Goal: Communication & Community: Answer question/provide support

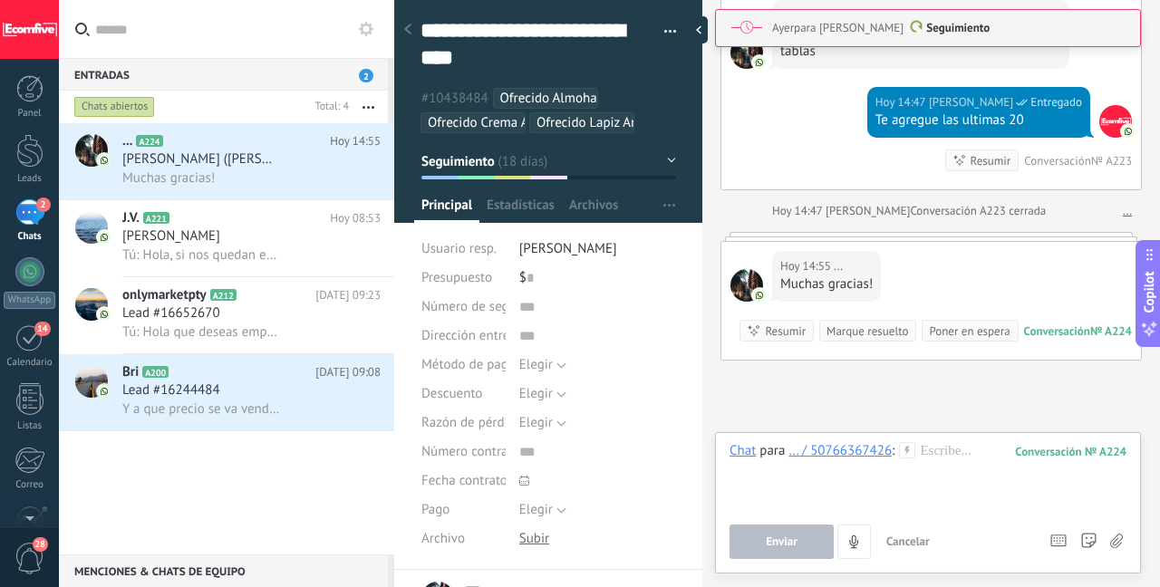
scroll to position [6427, 0]
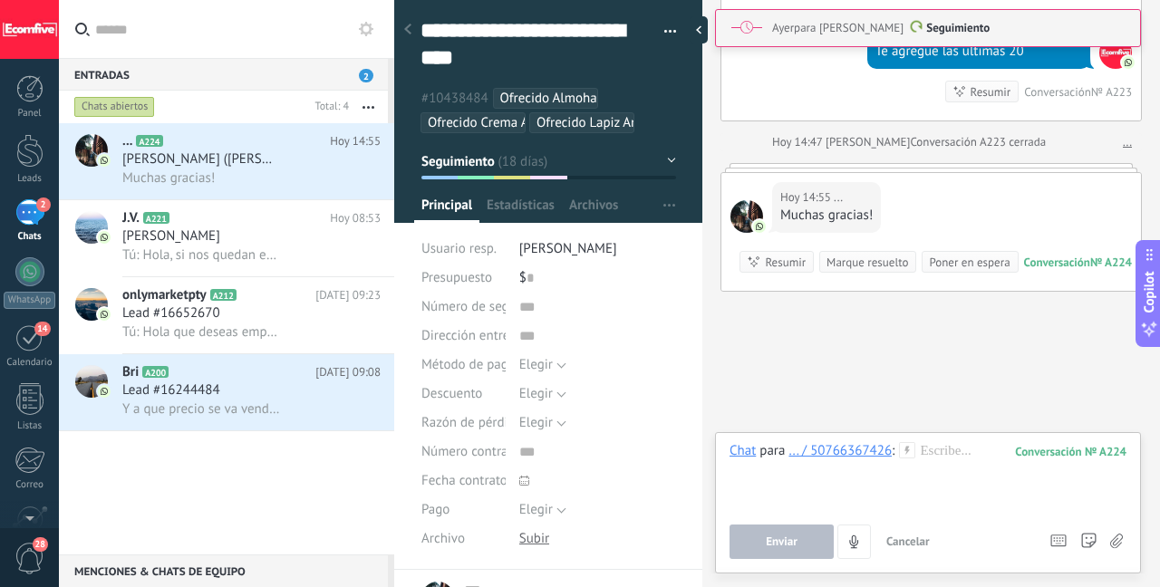
click at [971, 445] on div at bounding box center [928, 476] width 397 height 69
click at [814, 530] on button "Enviar" at bounding box center [782, 542] width 104 height 34
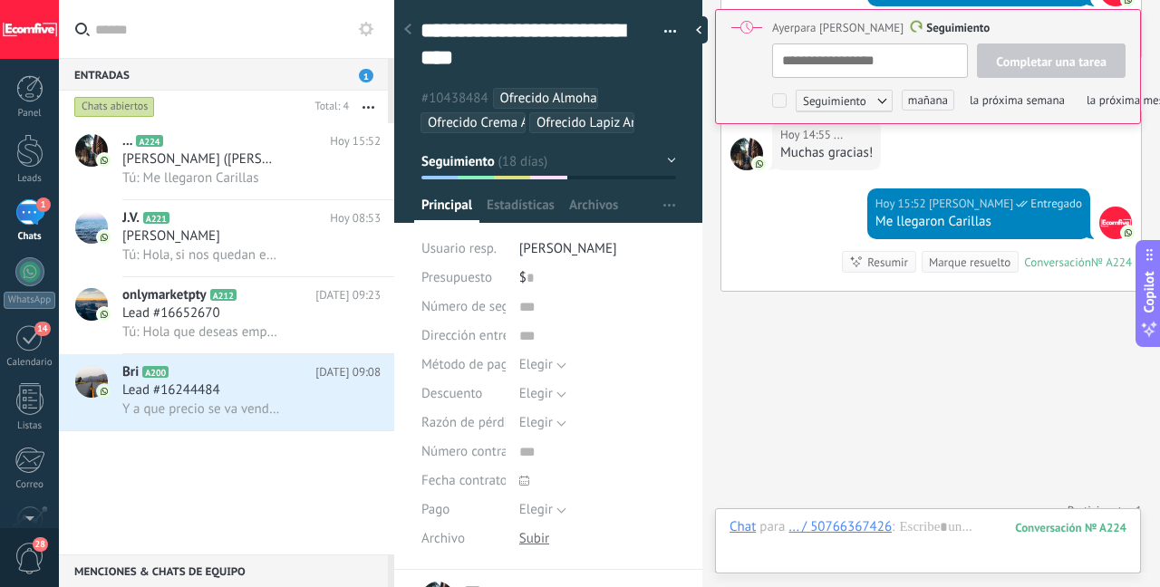
scroll to position [18, 0]
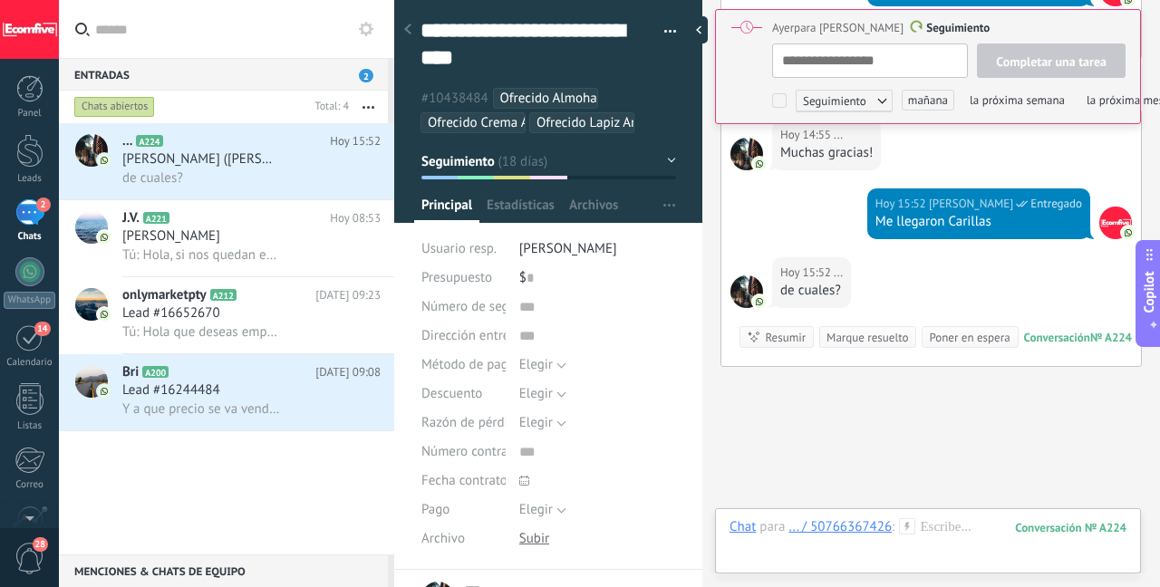
type textarea "**********"
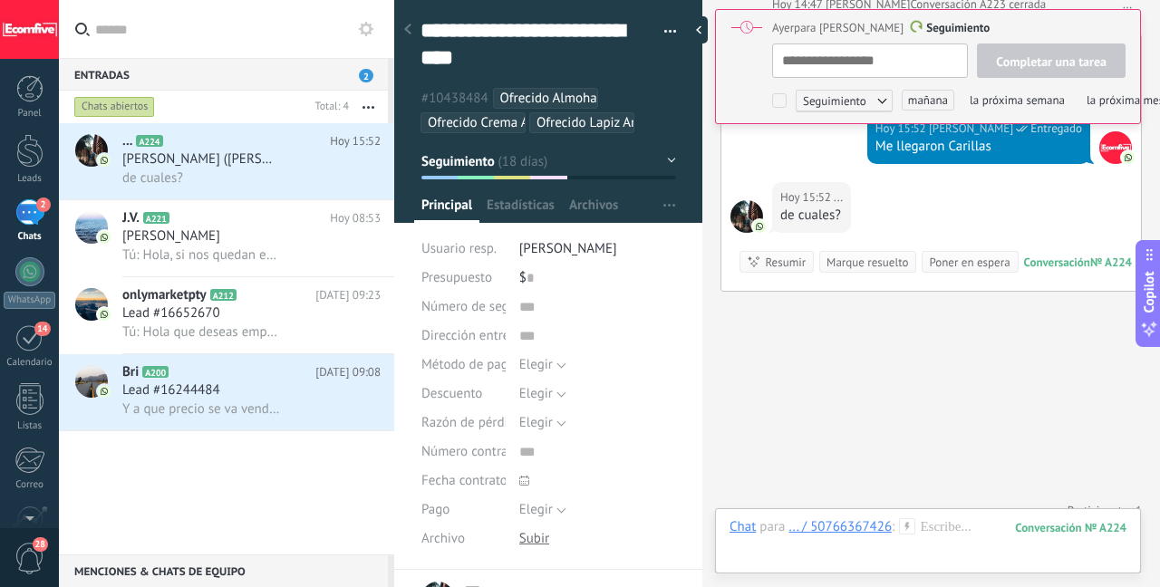
click at [954, 528] on div at bounding box center [928, 545] width 397 height 54
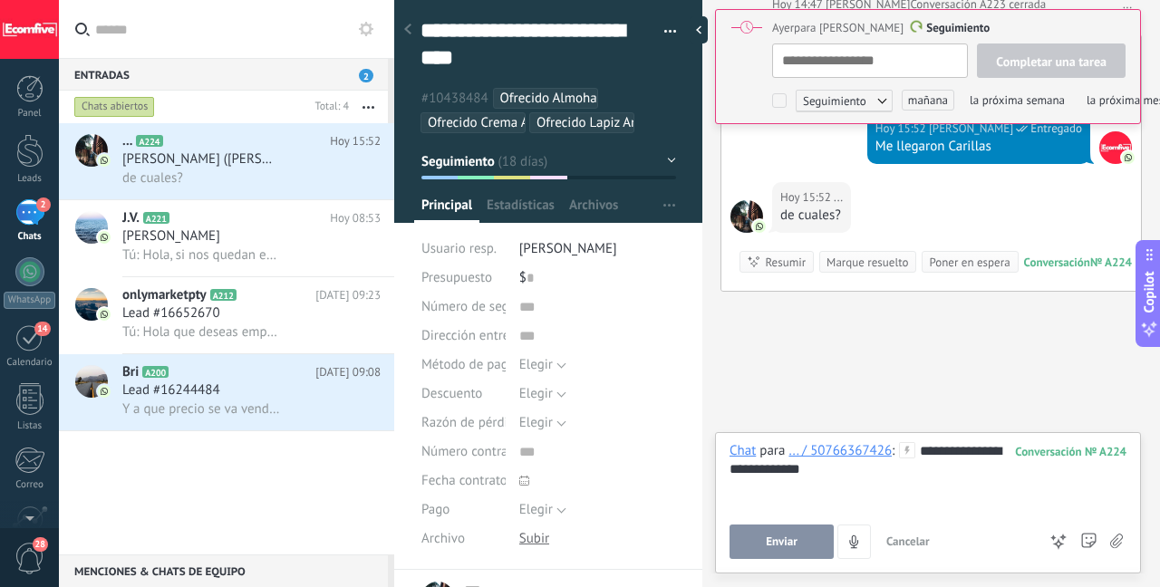
click at [781, 543] on span "Enviar" at bounding box center [782, 542] width 32 height 13
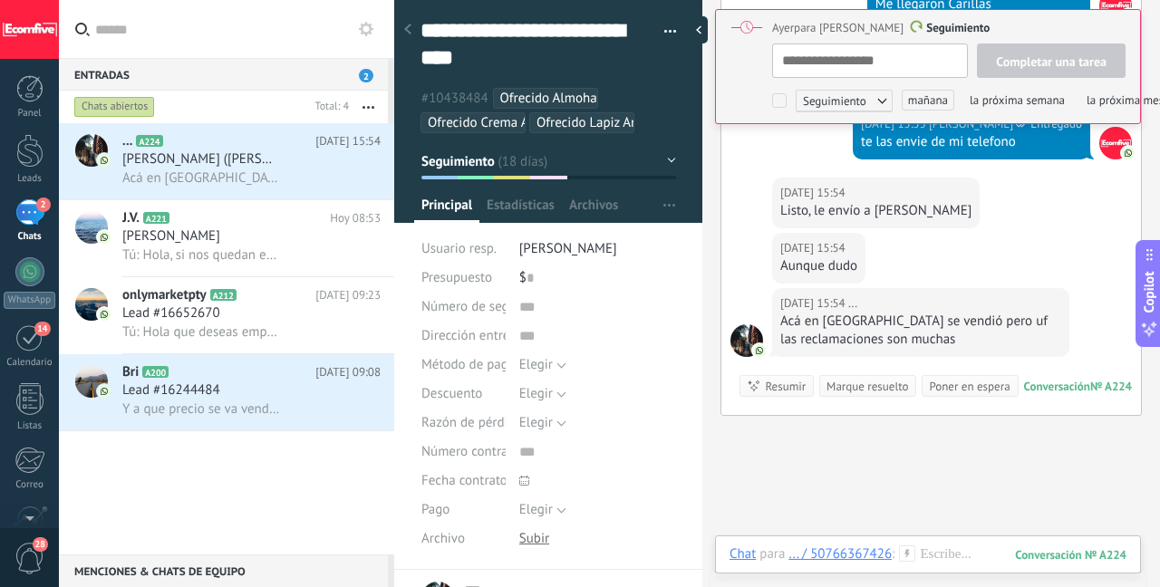
scroll to position [6867, 0]
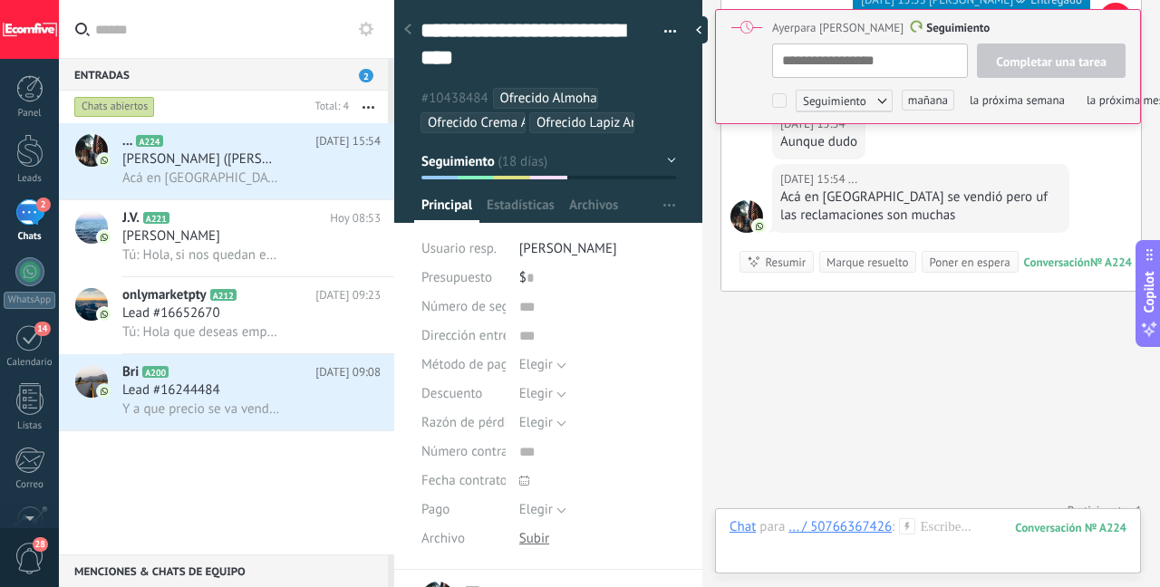
type textarea "**********"
click at [944, 527] on div at bounding box center [928, 545] width 397 height 54
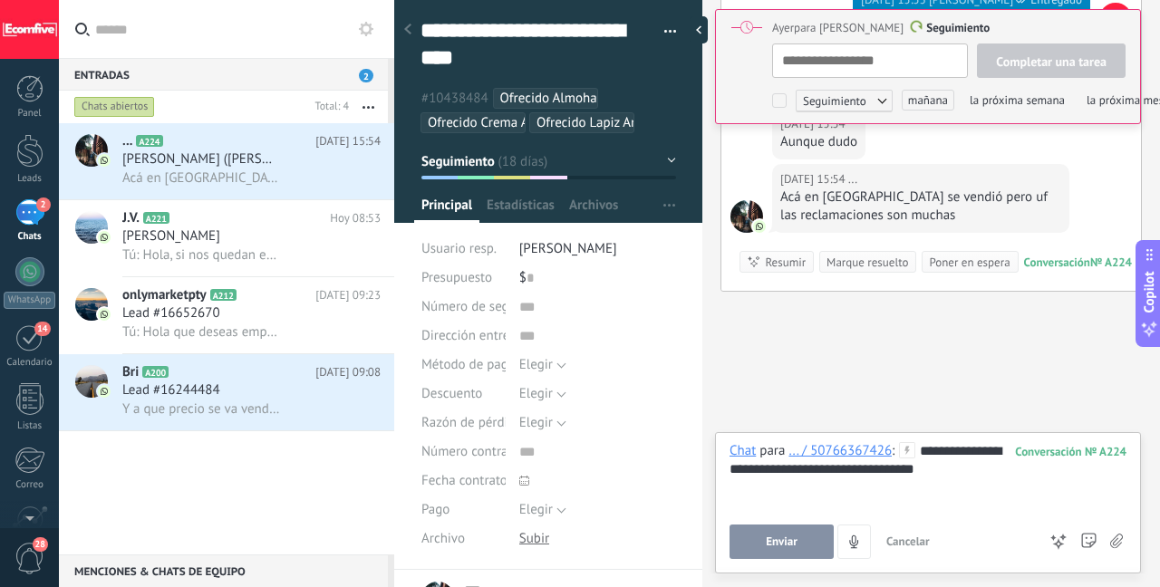
click at [760, 550] on button "Enviar" at bounding box center [782, 542] width 104 height 34
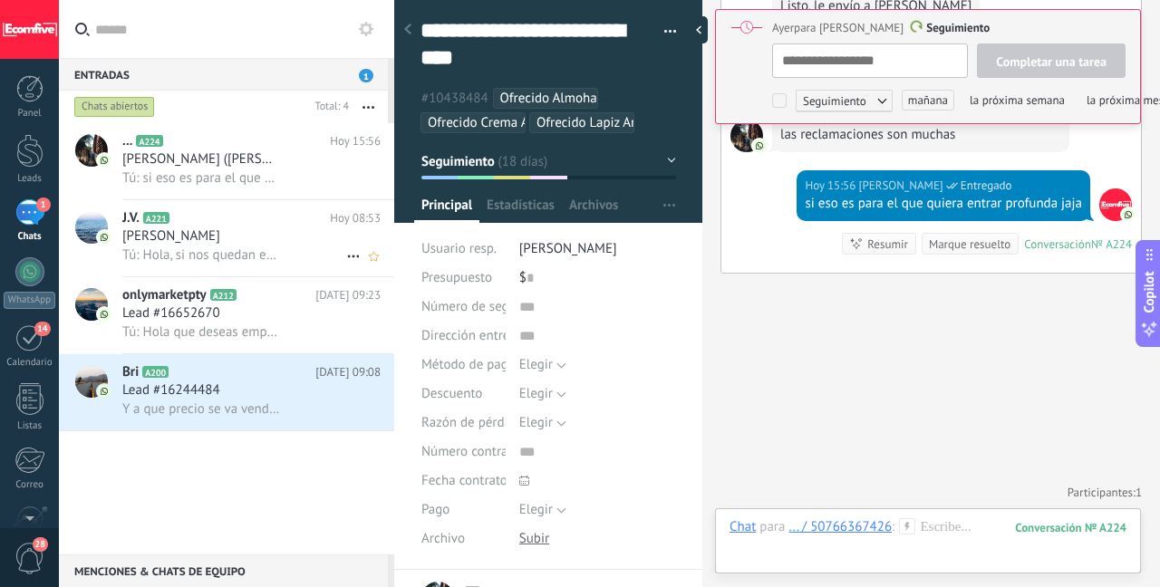
click at [262, 236] on div "[PERSON_NAME]" at bounding box center [251, 237] width 258 height 18
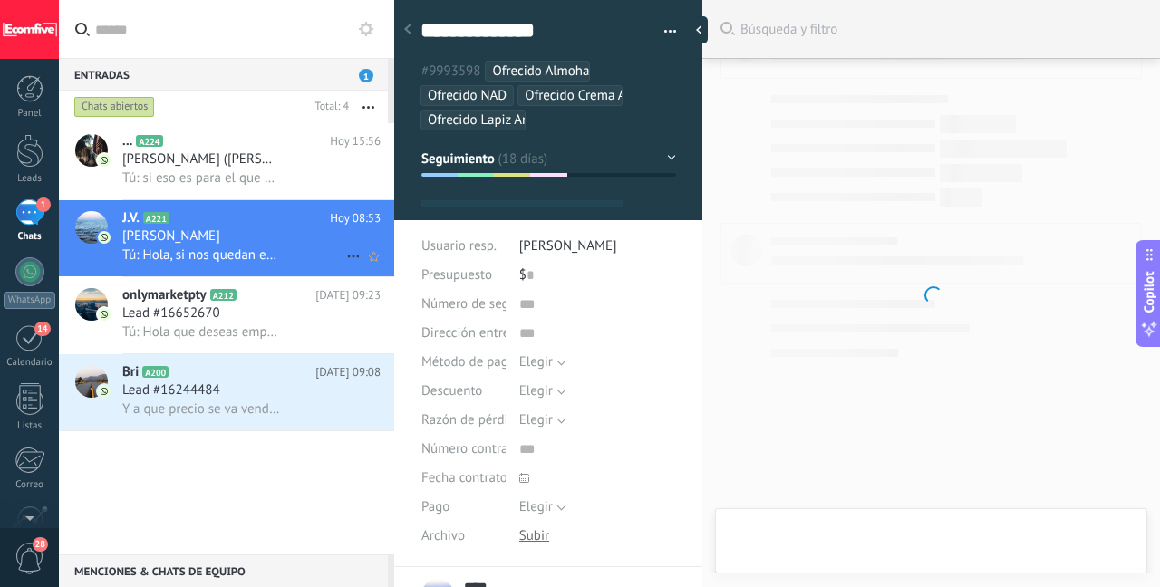
type textarea "***"
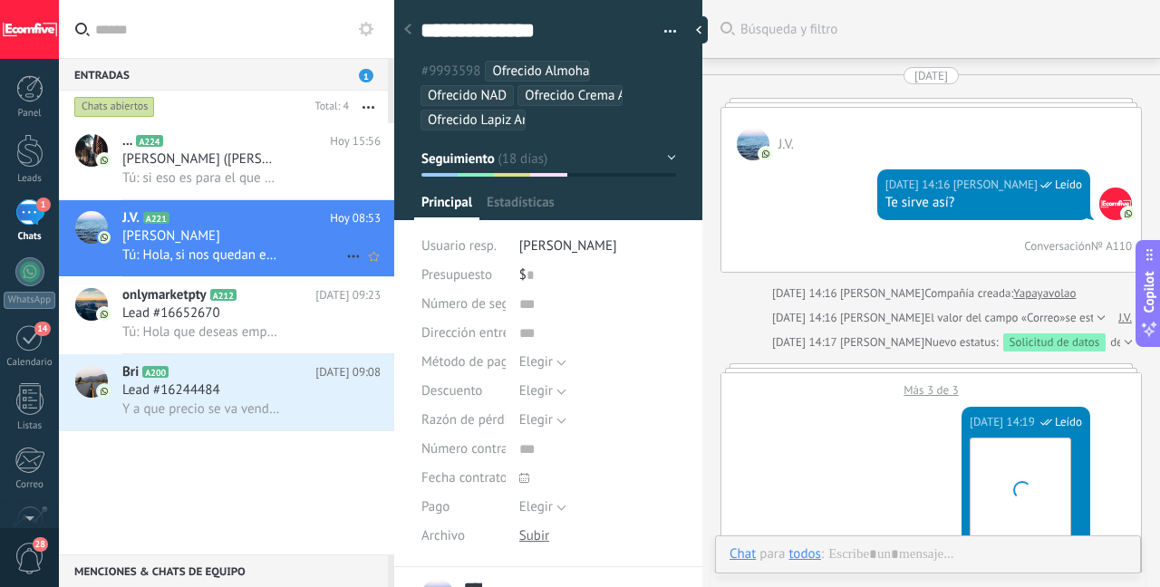
scroll to position [18, 0]
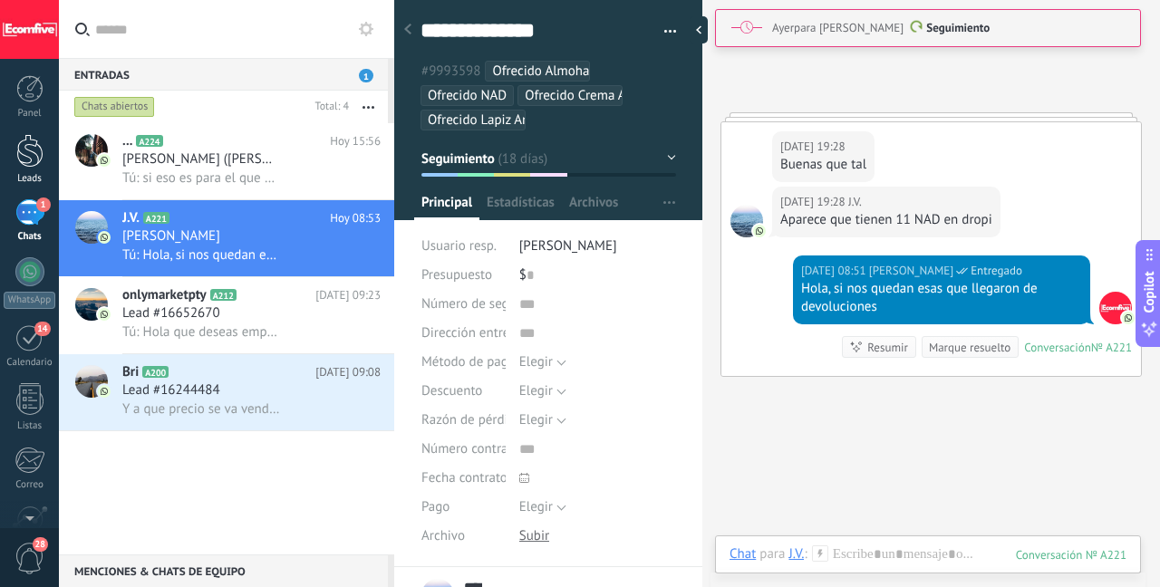
click at [32, 157] on div at bounding box center [29, 151] width 27 height 34
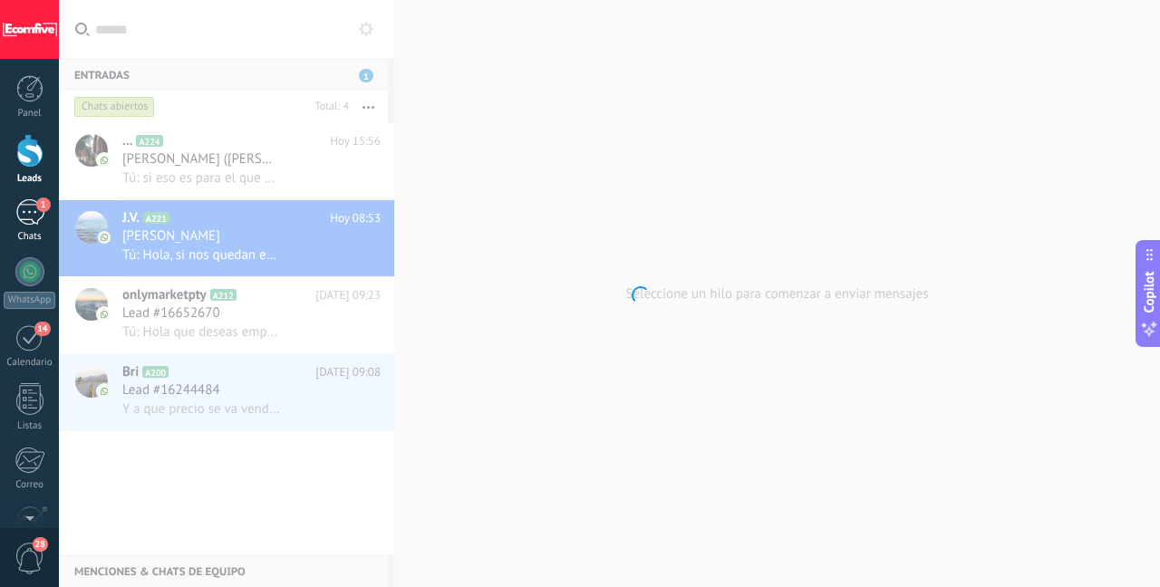
click at [28, 208] on div "1" at bounding box center [29, 212] width 29 height 26
